Goal: Task Accomplishment & Management: Use online tool/utility

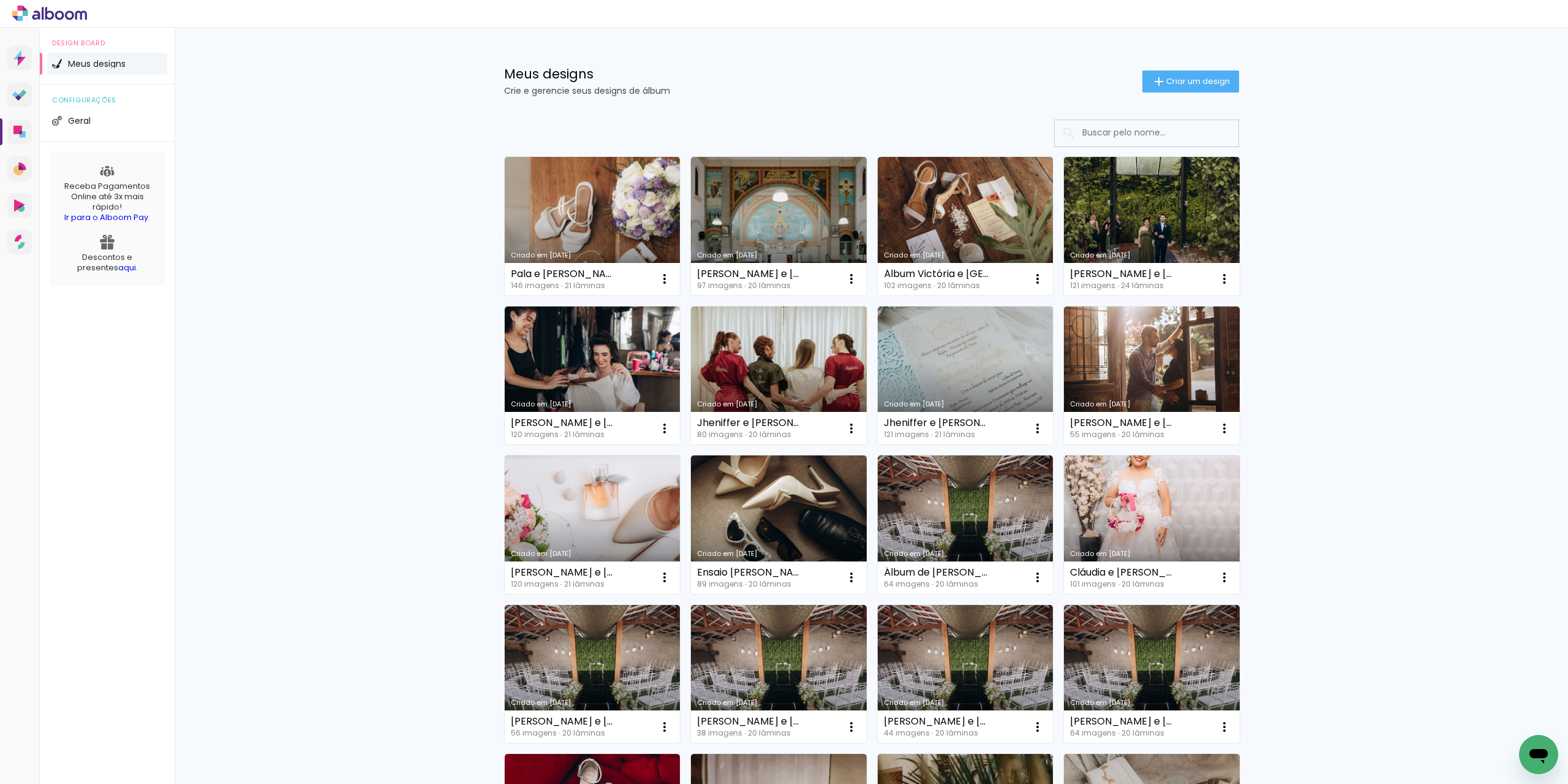
click at [118, 266] on link "aqui" at bounding box center [127, 267] width 18 height 12
click at [657, 279] on iron-icon at bounding box center [665, 279] width 15 height 15
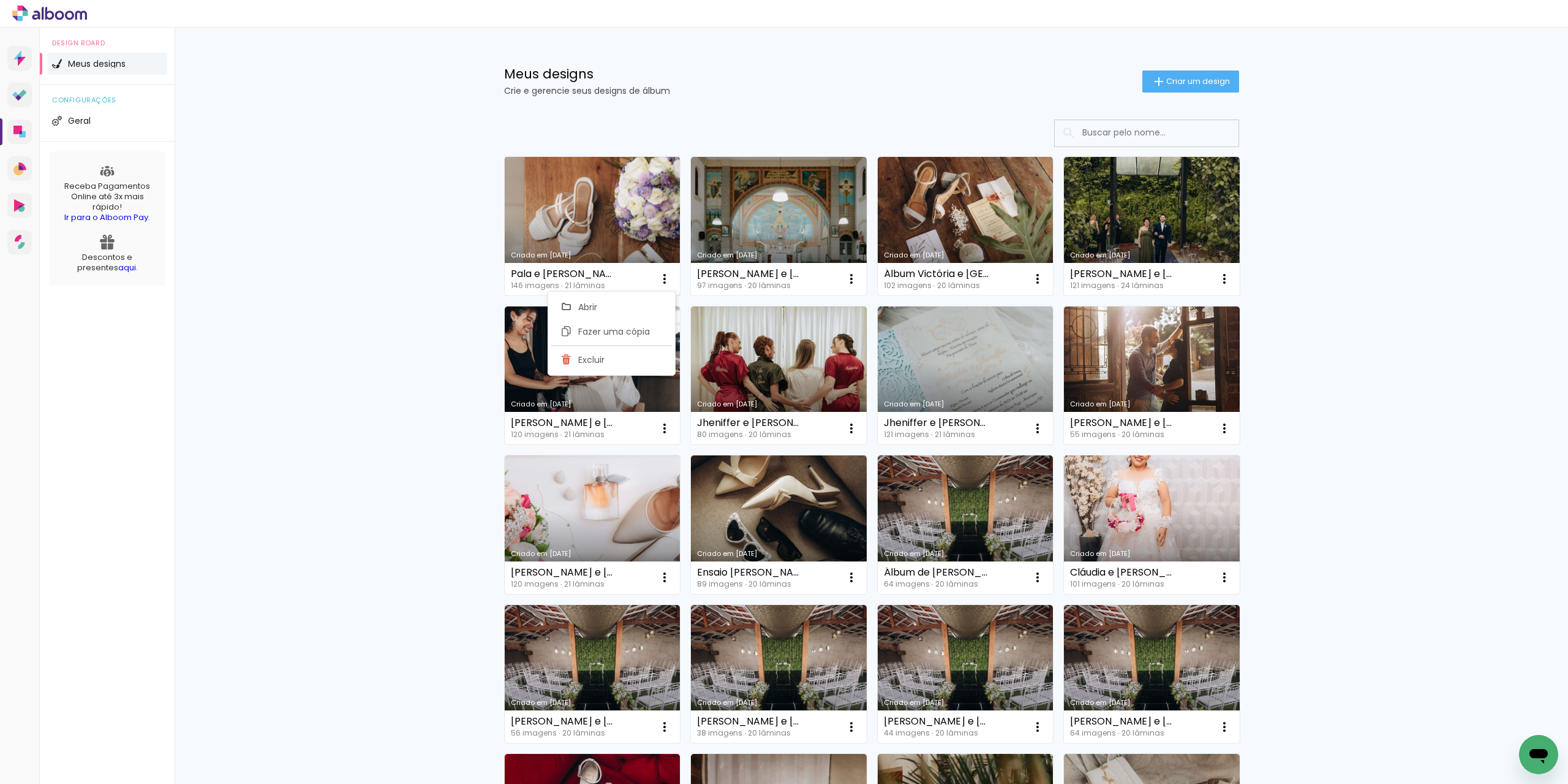
click at [566, 259] on div "Criado em [DATE]" at bounding box center [593, 254] width 163 height 6
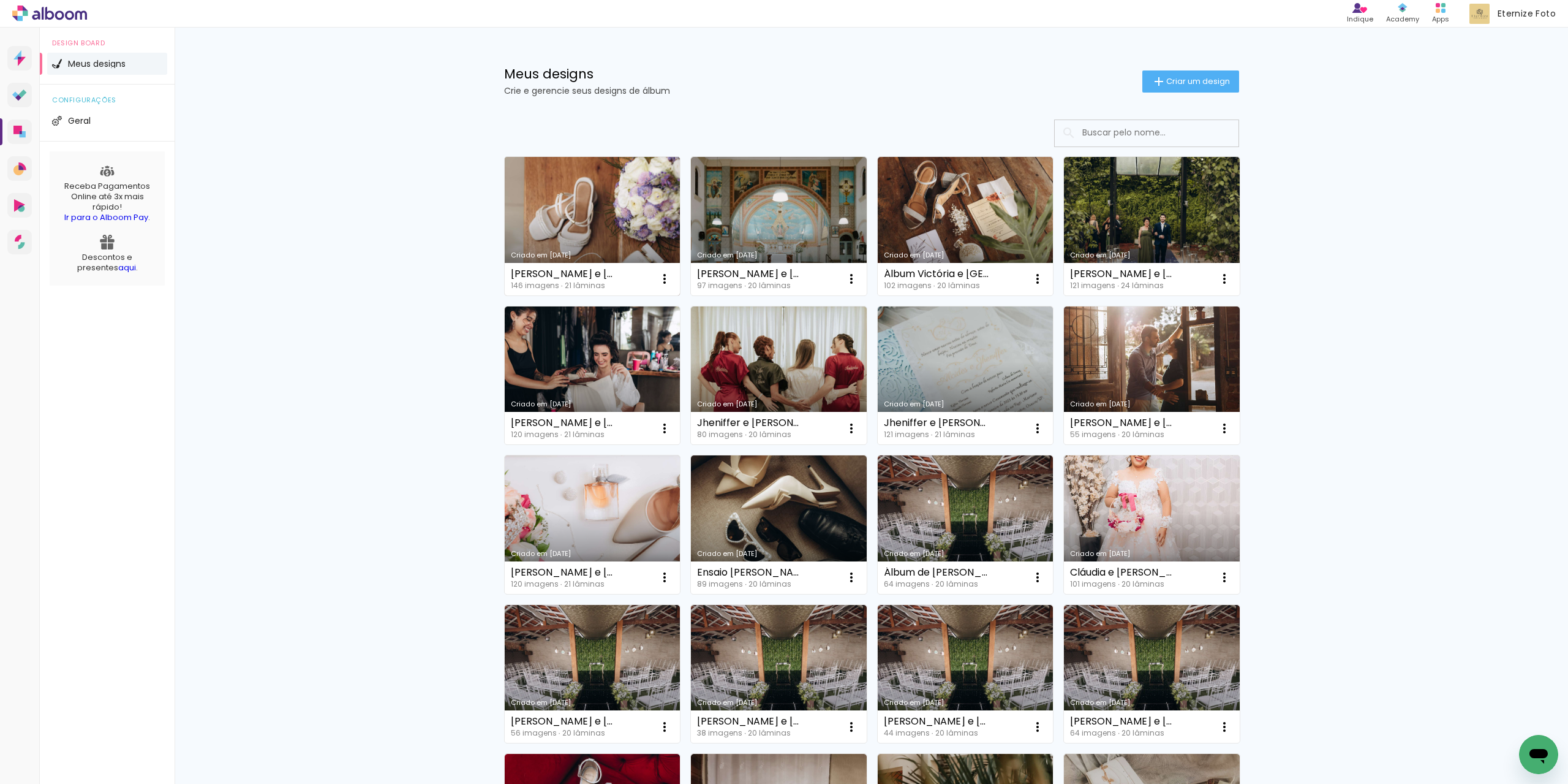
click at [575, 185] on link "Criado em [DATE]" at bounding box center [593, 226] width 176 height 138
